Goal: Task Accomplishment & Management: Use online tool/utility

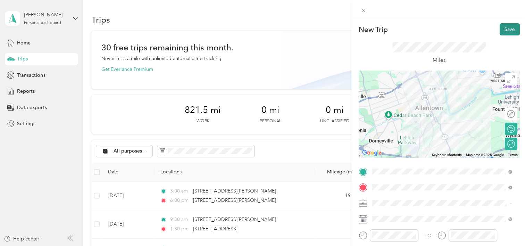
click at [507, 27] on button "Save" at bounding box center [509, 29] width 20 height 12
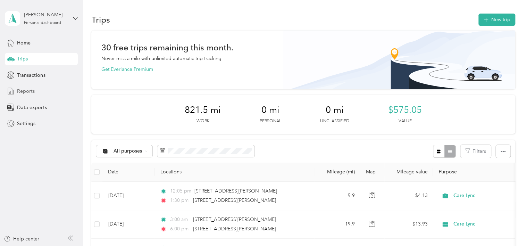
click at [25, 93] on span "Reports" at bounding box center [26, 90] width 18 height 7
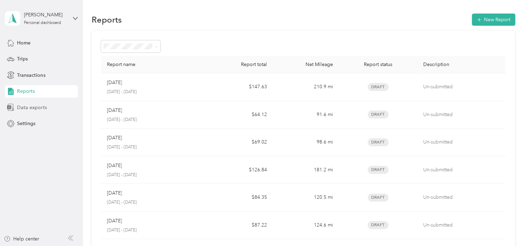
click at [29, 107] on span "Data exports" at bounding box center [31, 107] width 29 height 7
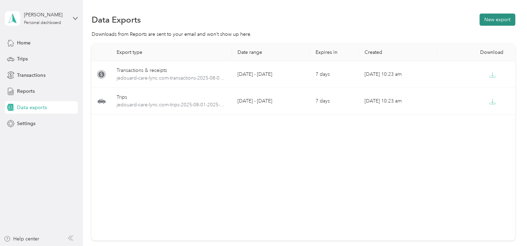
click at [490, 15] on button "New export" at bounding box center [497, 20] width 36 height 12
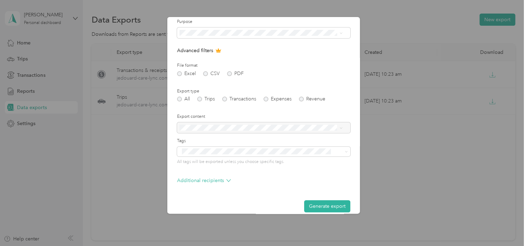
scroll to position [47, 0]
click at [327, 207] on button "Generate export" at bounding box center [327, 207] width 46 height 12
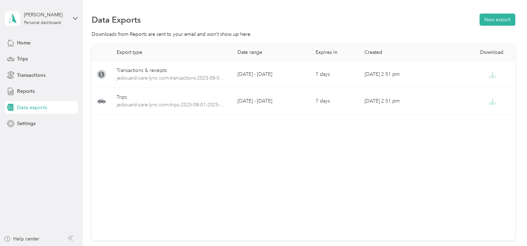
click at [35, 107] on span "Data exports" at bounding box center [31, 107] width 29 height 7
click at [489, 20] on button "New export" at bounding box center [497, 20] width 36 height 12
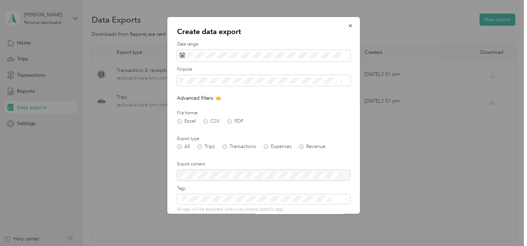
scroll to position [56, 0]
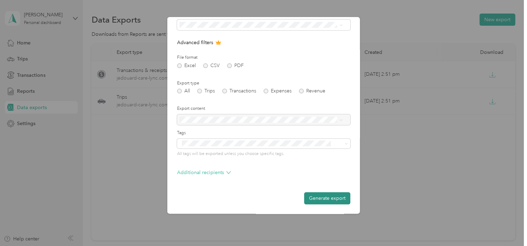
click at [327, 198] on button "Generate export" at bounding box center [327, 198] width 46 height 12
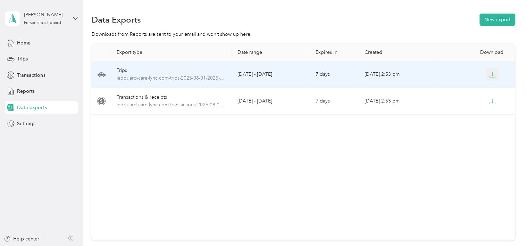
click at [493, 74] on icon "button" at bounding box center [492, 74] width 6 height 6
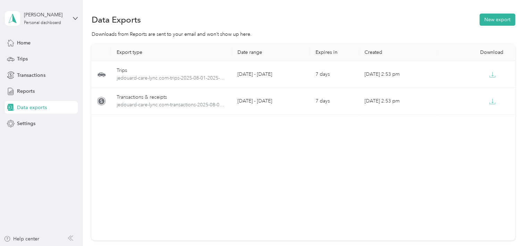
click at [277, 213] on div "Export type Date range Expires in Created Download Trips jedouard-care-lync.com…" at bounding box center [302, 142] width 423 height 196
